Goal: Navigation & Orientation: Find specific page/section

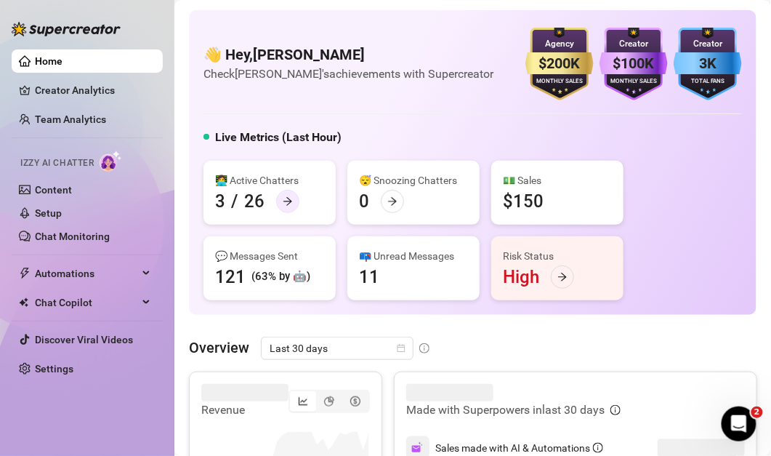
click at [293, 205] on div at bounding box center [287, 201] width 23 height 23
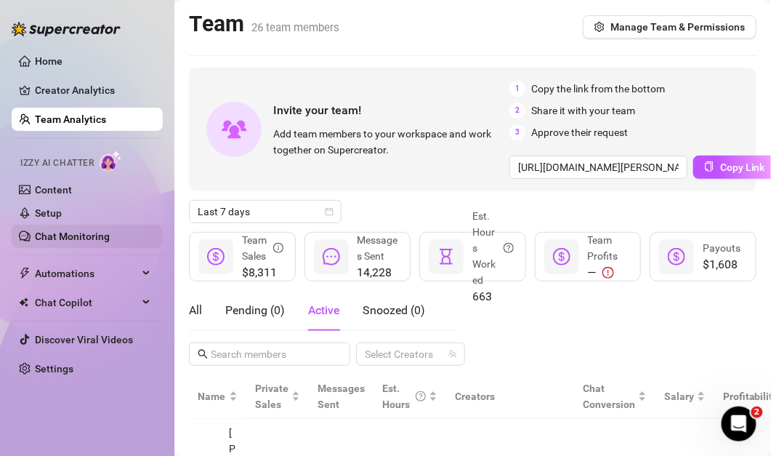
click at [109, 240] on link "Chat Monitoring" at bounding box center [72, 236] width 75 height 12
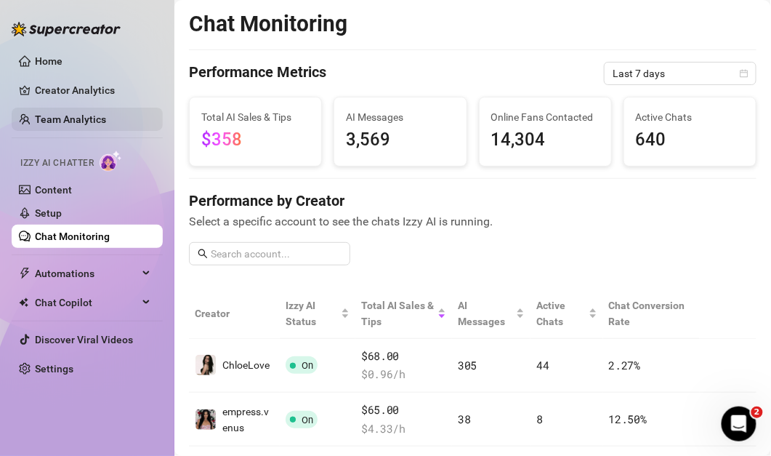
click at [106, 119] on link "Team Analytics" at bounding box center [70, 119] width 71 height 12
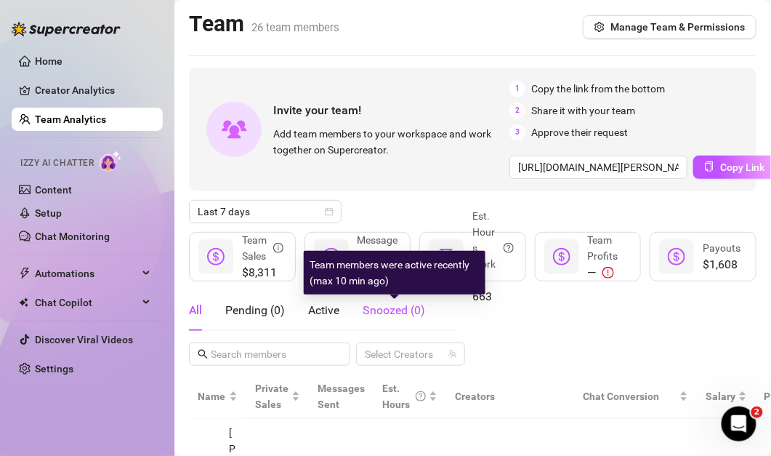
click at [387, 313] on span "Snoozed ( 0 )" at bounding box center [394, 310] width 63 height 14
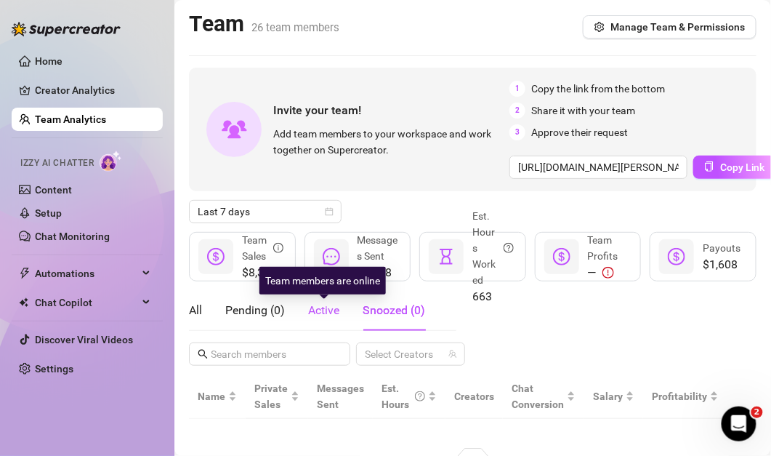
click at [329, 313] on span "Active" at bounding box center [323, 310] width 31 height 14
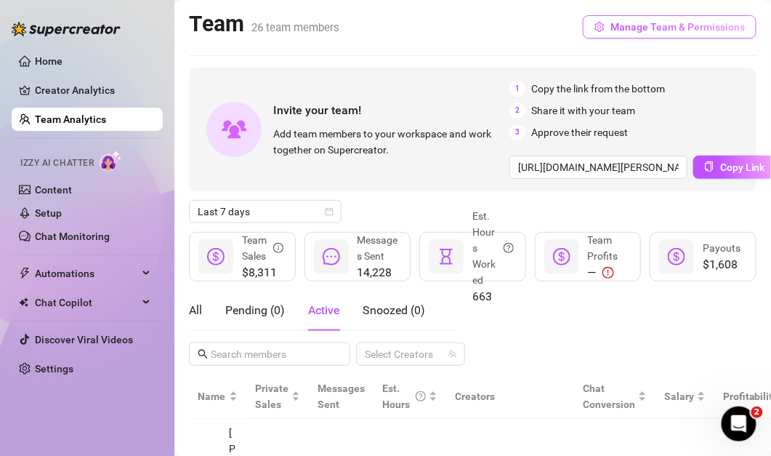
click at [651, 27] on span "Manage Team & Permissions" at bounding box center [678, 27] width 134 height 12
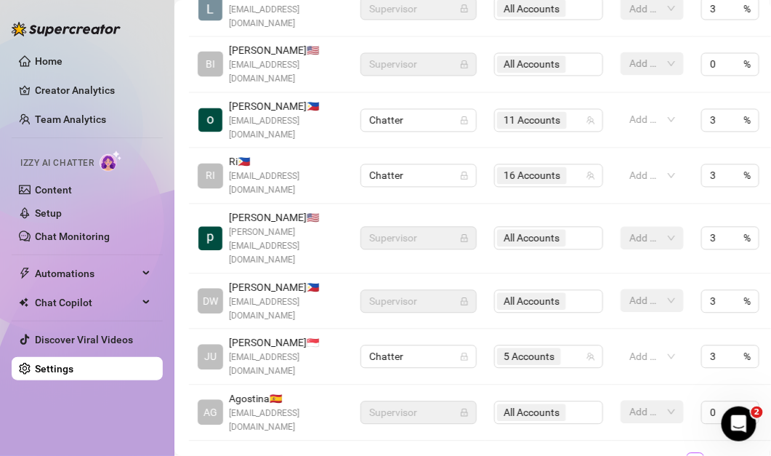
scroll to position [544, 0]
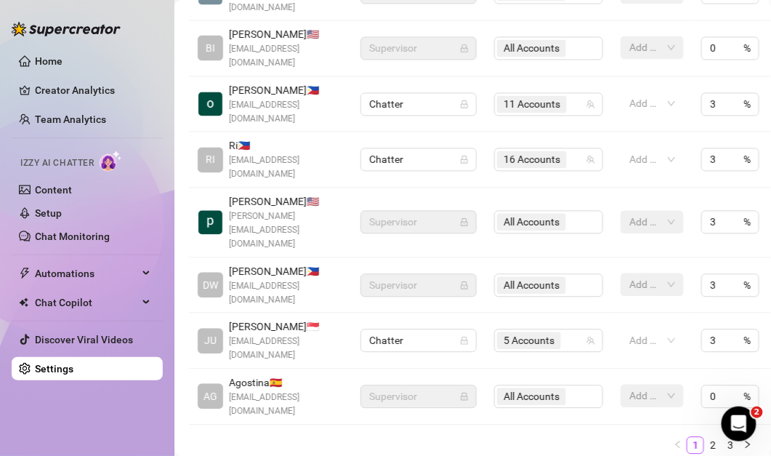
click at [264, 319] on span "[PERSON_NAME] 🇸🇬" at bounding box center [286, 327] width 114 height 16
click at [271, 264] on span "[PERSON_NAME] 🇵🇭" at bounding box center [286, 272] width 114 height 16
click at [272, 264] on span "[PERSON_NAME] 🇵🇭" at bounding box center [286, 272] width 114 height 16
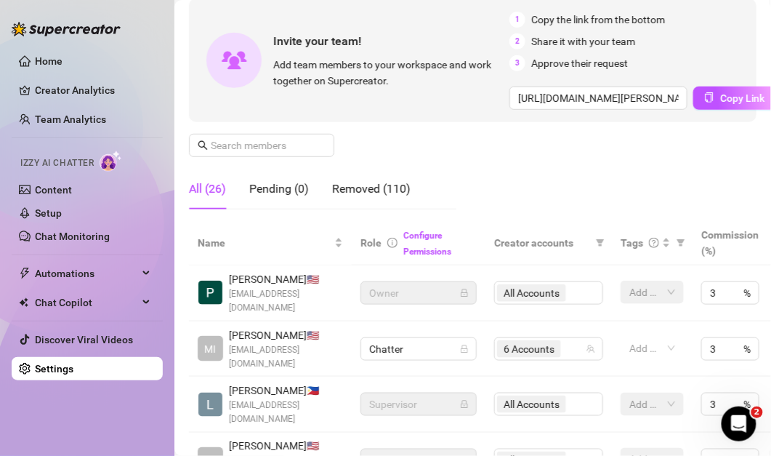
scroll to position [0, 0]
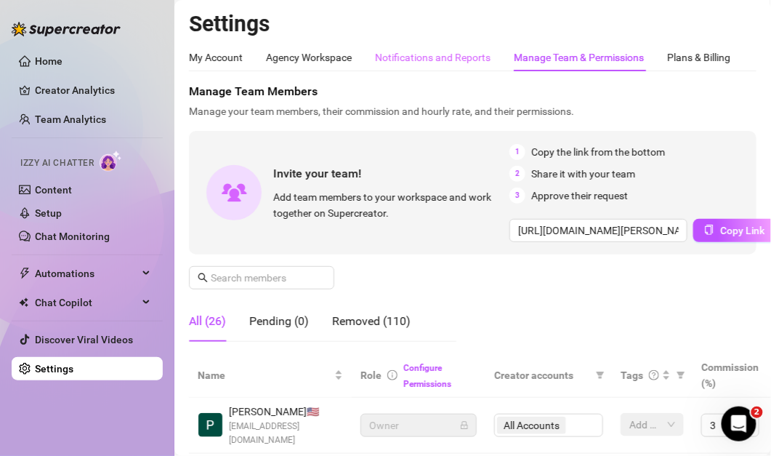
click at [457, 66] on div "Notifications and Reports" at bounding box center [433, 58] width 116 height 28
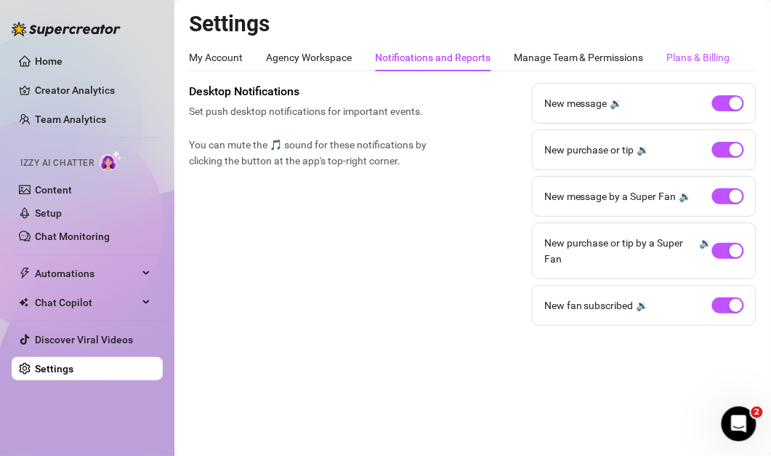
click at [672, 60] on div "Plans & Billing" at bounding box center [698, 57] width 63 height 16
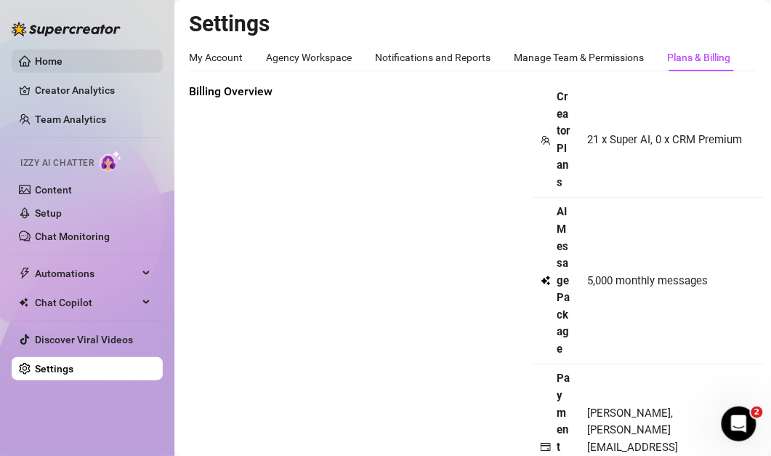
click at [63, 66] on link "Home" at bounding box center [49, 61] width 28 height 12
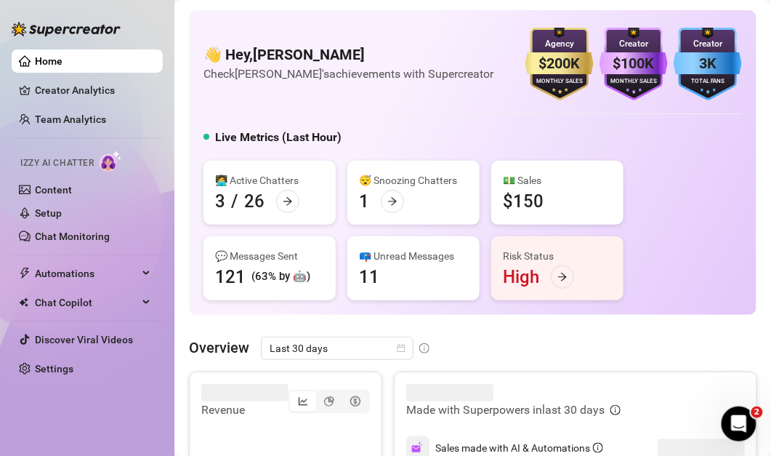
click at [403, 182] on div "😴 Snoozing Chatters" at bounding box center [413, 180] width 109 height 16
click at [403, 201] on div at bounding box center [392, 201] width 23 height 23
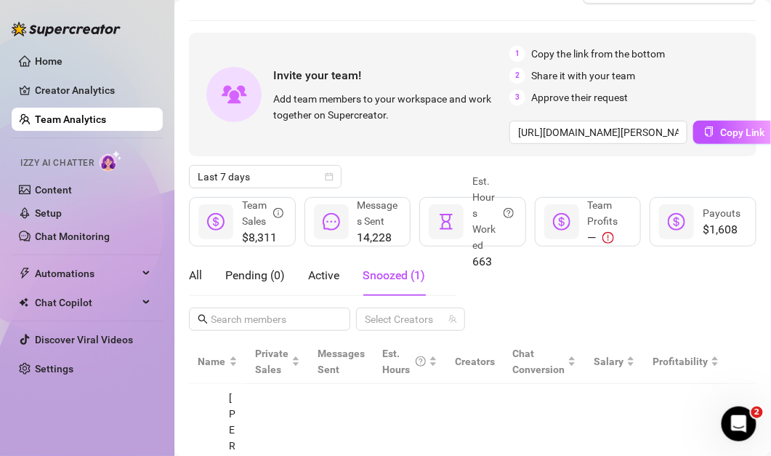
scroll to position [113, 0]
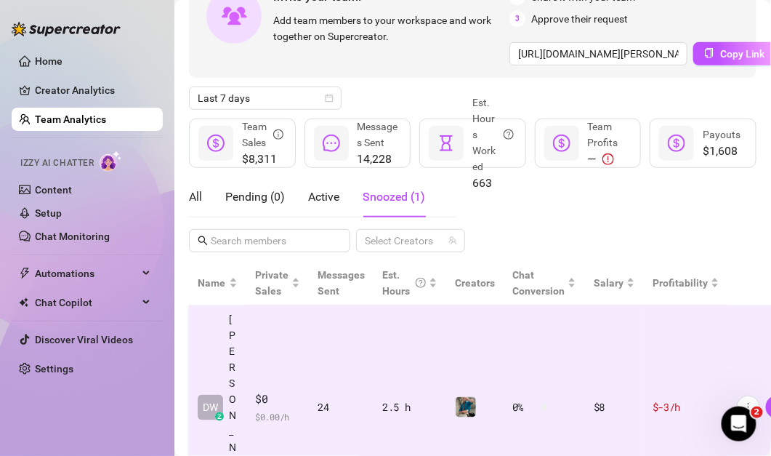
click at [448, 363] on td at bounding box center [474, 407] width 57 height 204
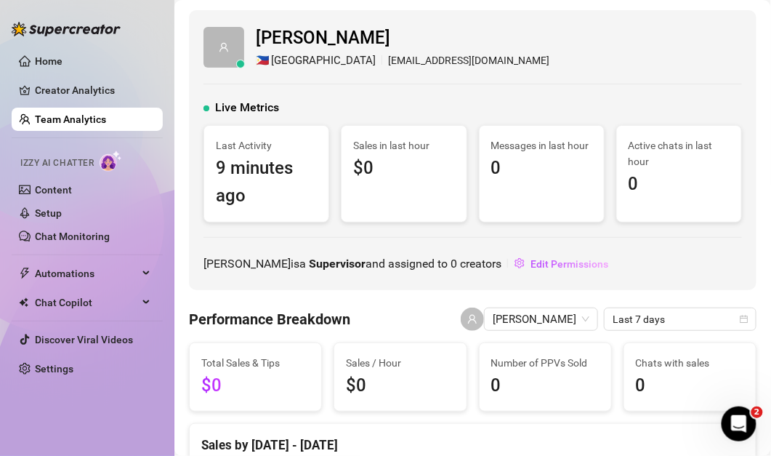
click at [106, 123] on link "Team Analytics" at bounding box center [70, 119] width 71 height 12
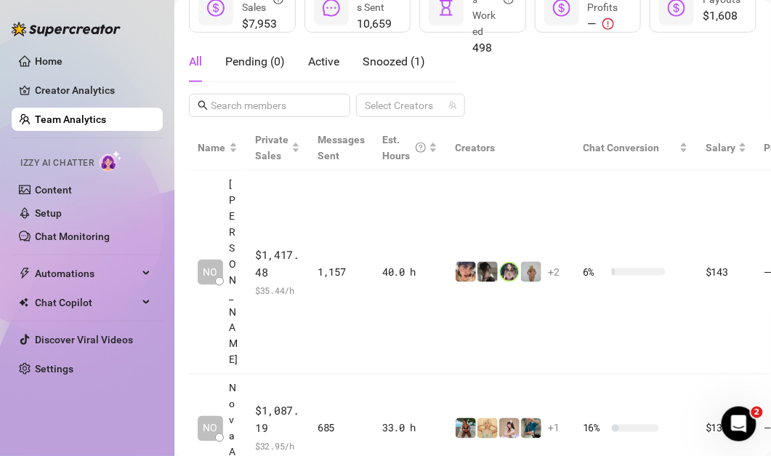
scroll to position [251, 0]
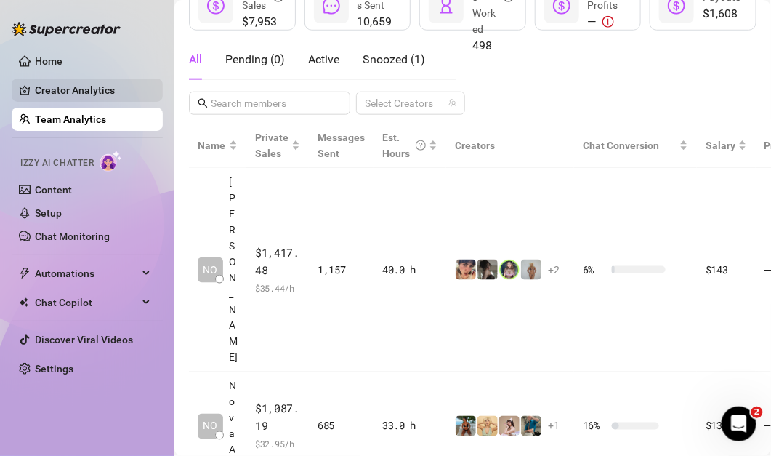
click at [84, 89] on link "Creator Analytics" at bounding box center [93, 90] width 116 height 23
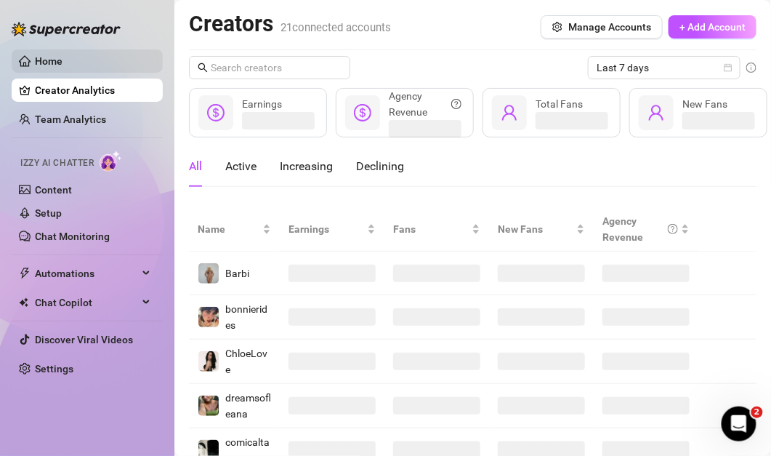
click at [63, 65] on link "Home" at bounding box center [49, 61] width 28 height 12
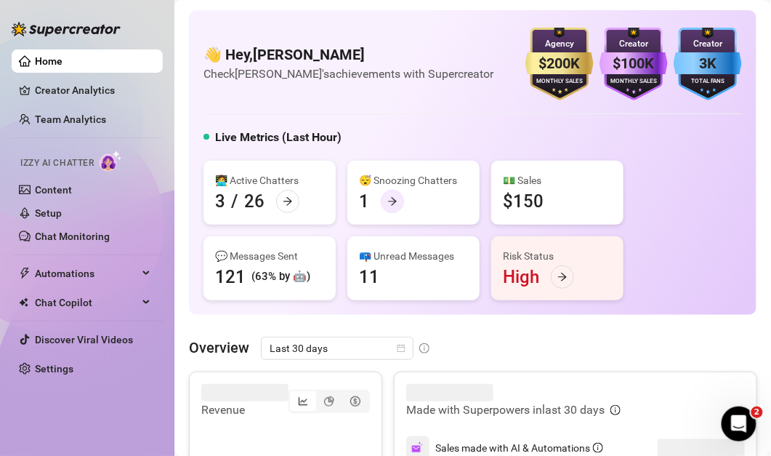
click at [383, 202] on div at bounding box center [392, 201] width 23 height 23
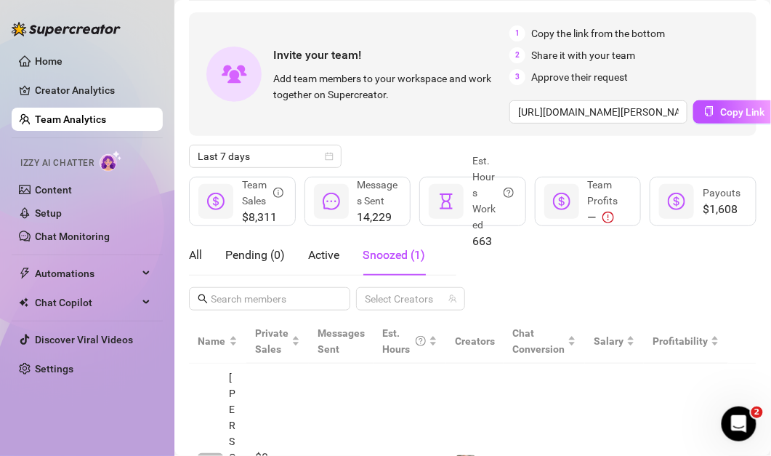
scroll to position [113, 0]
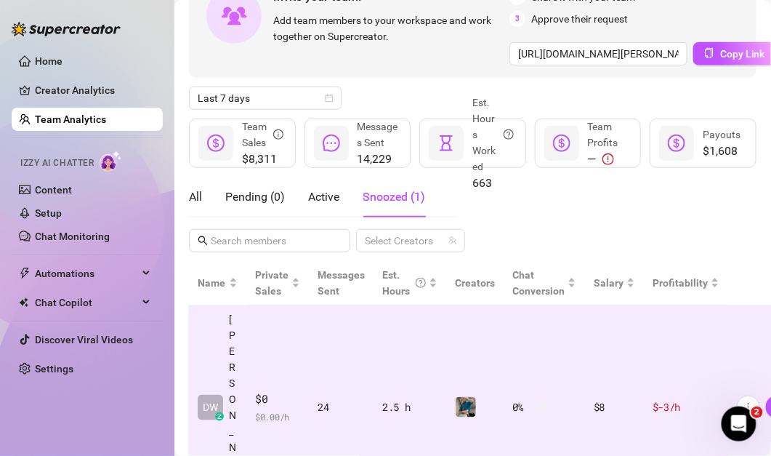
click at [353, 344] on td "24" at bounding box center [341, 407] width 65 height 204
